Goal: Information Seeking & Learning: Learn about a topic

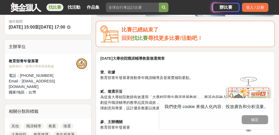
scroll to position [53, 0]
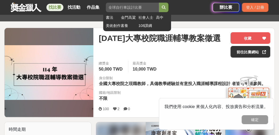
click at [145, 3] on input "search" at bounding box center [132, 8] width 53 height 10
click at [120, 8] on input "search" at bounding box center [132, 8] width 53 height 10
click at [159, 3] on button "submit" at bounding box center [164, 8] width 10 height 10
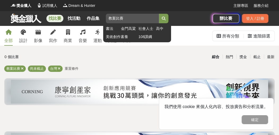
click at [131, 17] on input "教案比賽" at bounding box center [132, 19] width 53 height 10
type input "教案"
click at [159, 14] on button "submit" at bounding box center [164, 19] width 10 height 10
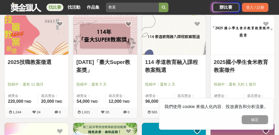
scroll to position [106, 0]
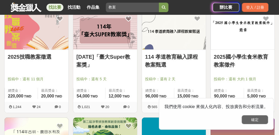
click at [247, 121] on button "確定" at bounding box center [254, 120] width 26 height 9
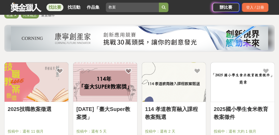
scroll to position [53, 0]
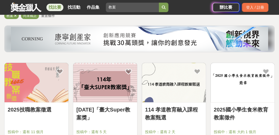
click at [52, 88] on img at bounding box center [37, 82] width 64 height 39
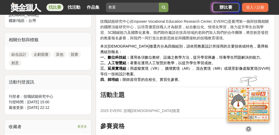
scroll to position [238, 0]
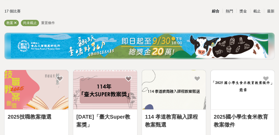
scroll to position [79, 0]
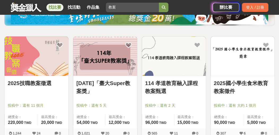
click at [109, 82] on link "[DATE]「臺大Super教案獎」" at bounding box center [104, 87] width 57 height 16
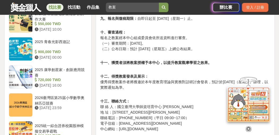
scroll to position [477, 0]
